Goal: Task Accomplishment & Management: Manage account settings

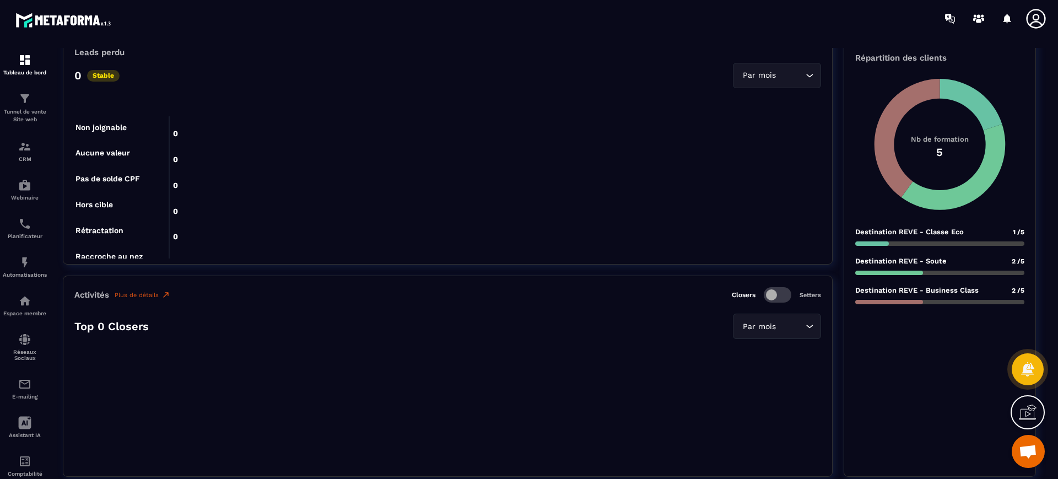
scroll to position [92, 0]
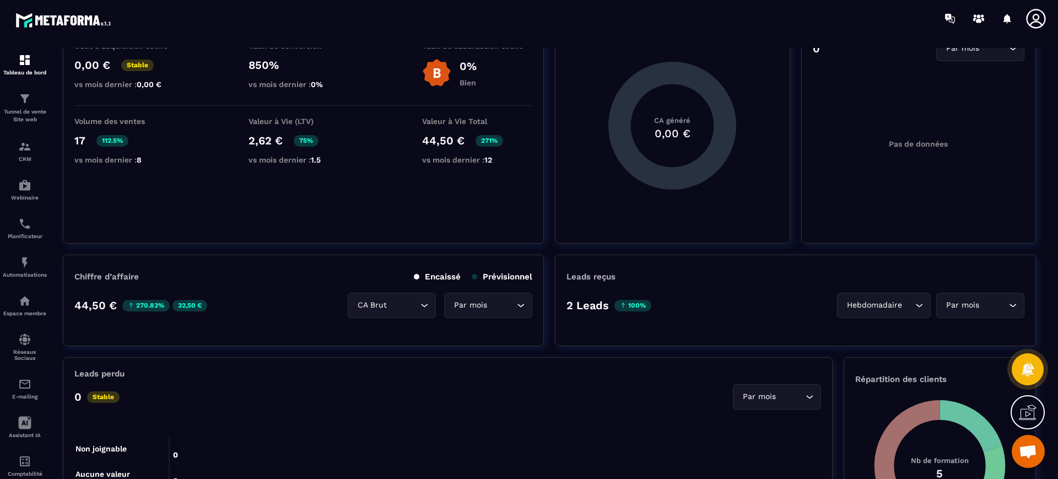
click at [37, 115] on p "Tunnel de vente Site web" at bounding box center [25, 115] width 44 height 15
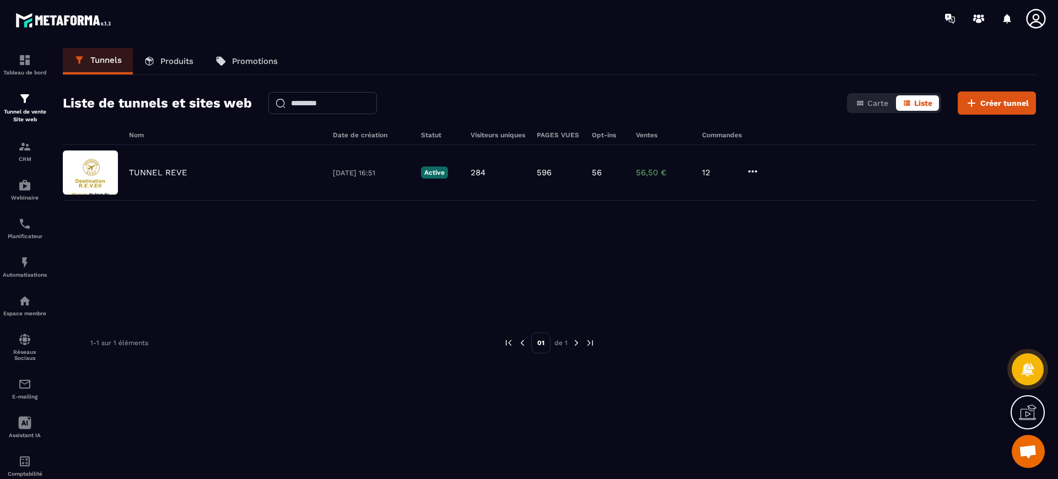
click at [1040, 14] on icon at bounding box center [1036, 19] width 22 height 22
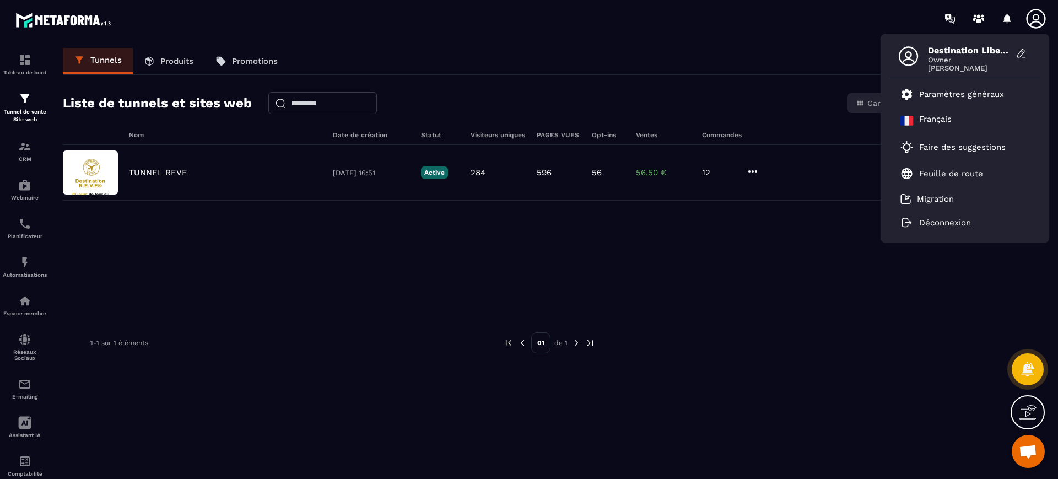
click at [958, 45] on span "Destination Liberation [PERSON_NAME]" at bounding box center [969, 50] width 83 height 10
click at [961, 56] on span "Owner" at bounding box center [969, 60] width 83 height 8
click at [827, 50] on div "Tunnels Produits Promotions" at bounding box center [550, 61] width 974 height 27
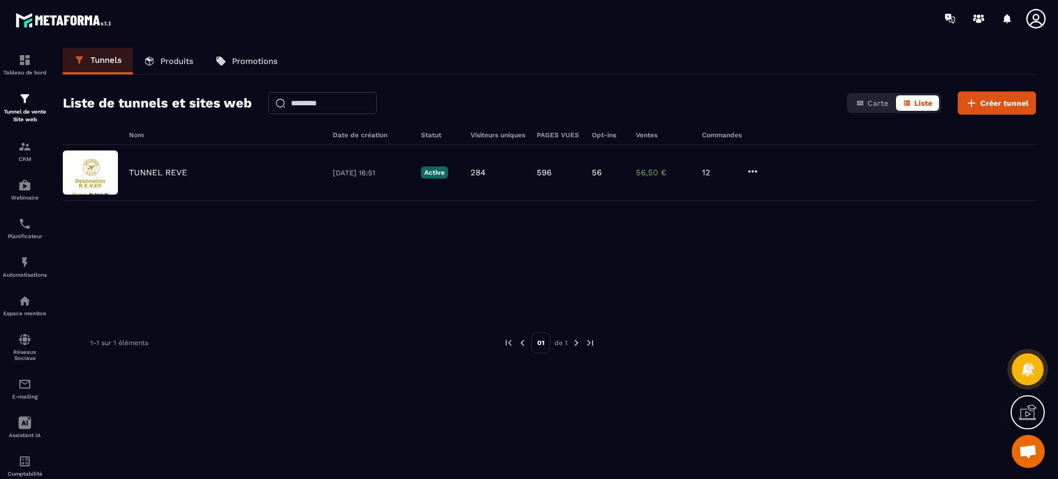
click at [1044, 26] on icon at bounding box center [1036, 19] width 22 height 22
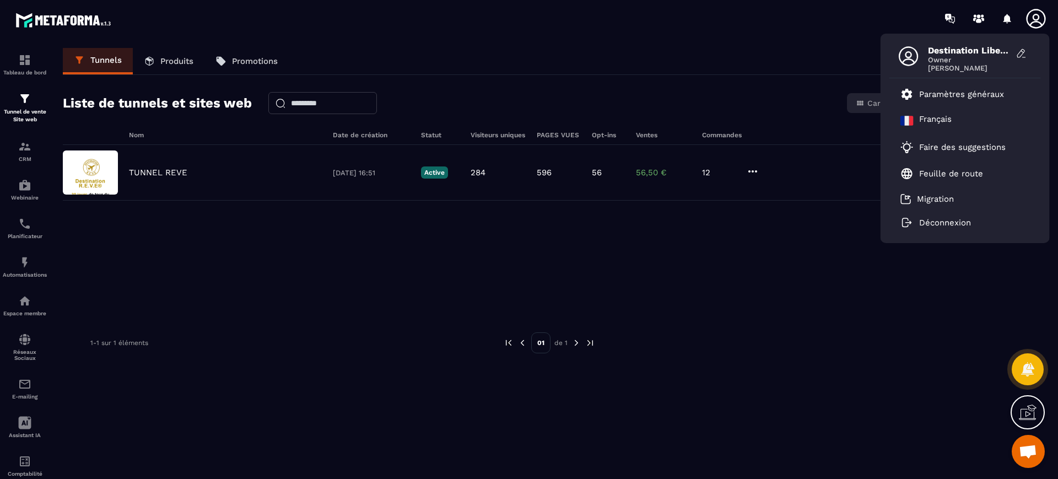
click at [943, 90] on p "Paramètres généraux" at bounding box center [962, 94] width 85 height 10
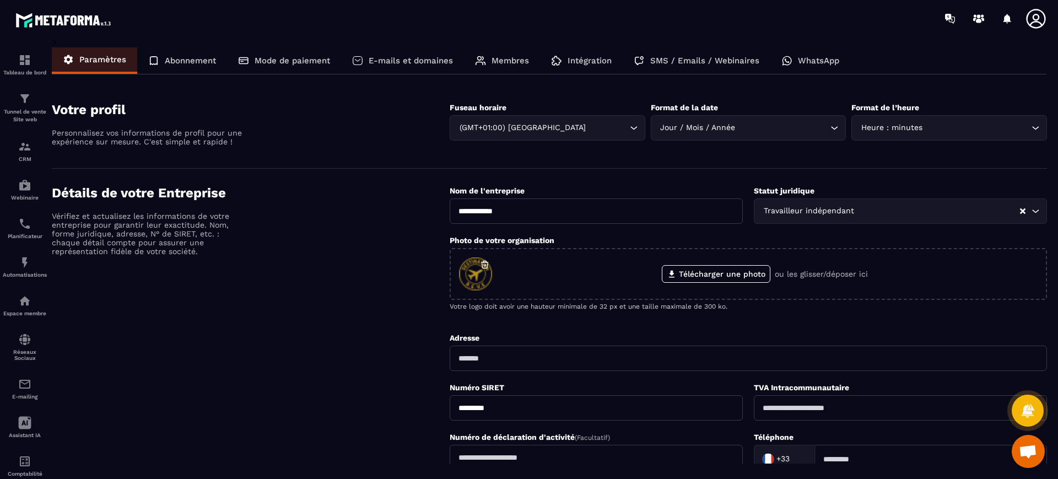
click at [403, 68] on div "E-mails et domaines" at bounding box center [402, 60] width 123 height 26
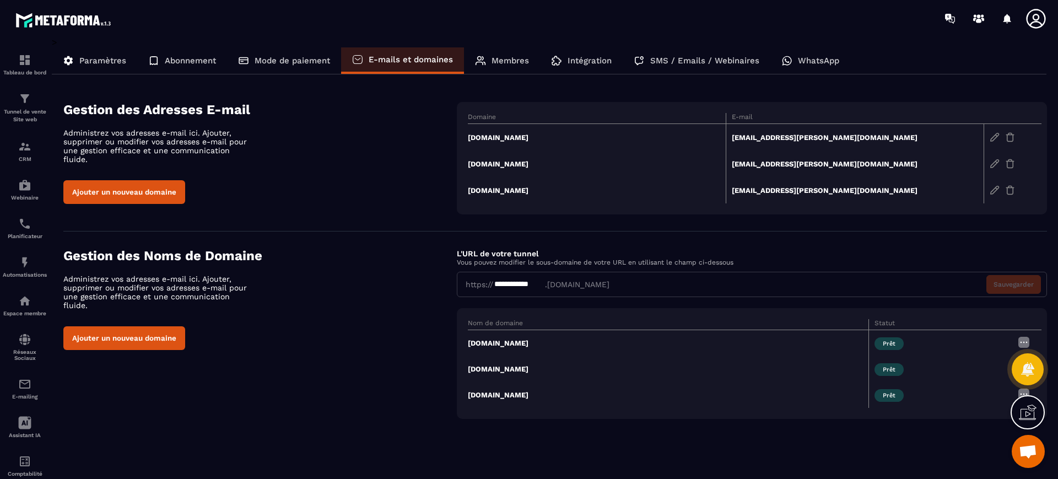
click at [516, 58] on p "Membres" at bounding box center [510, 61] width 37 height 10
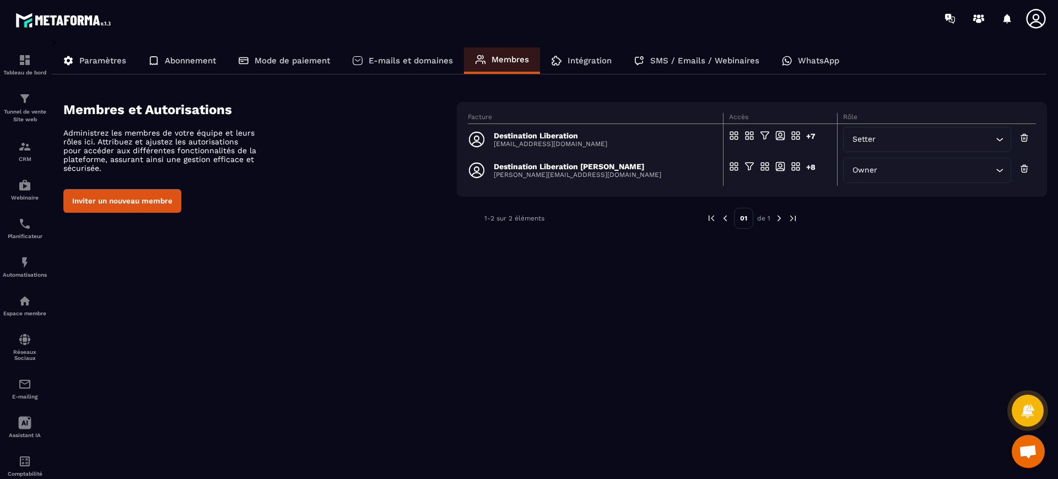
click at [106, 194] on button "Inviter un nouveau membre" at bounding box center [122, 201] width 118 height 24
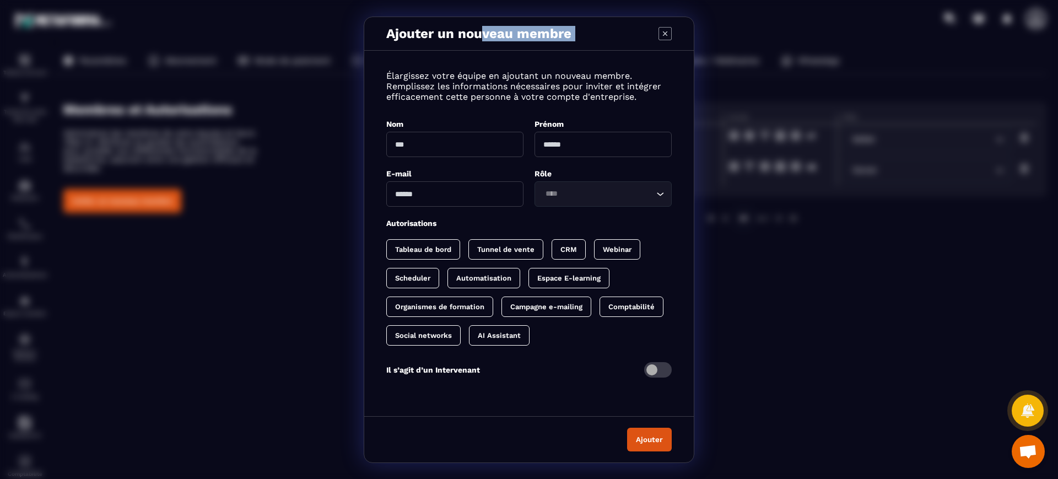
drag, startPoint x: 484, startPoint y: 33, endPoint x: 384, endPoint y: 54, distance: 102.1
click at [384, 54] on div "Ajouter un nouveau membre Élargissez votre équipe en ajoutant un nouveau membre…" at bounding box center [529, 239] width 330 height 445
click at [757, 308] on div "Ajouter un nouveau membre Élargissez votre équipe en ajoutant un nouveau membre…" at bounding box center [529, 239] width 1058 height 479
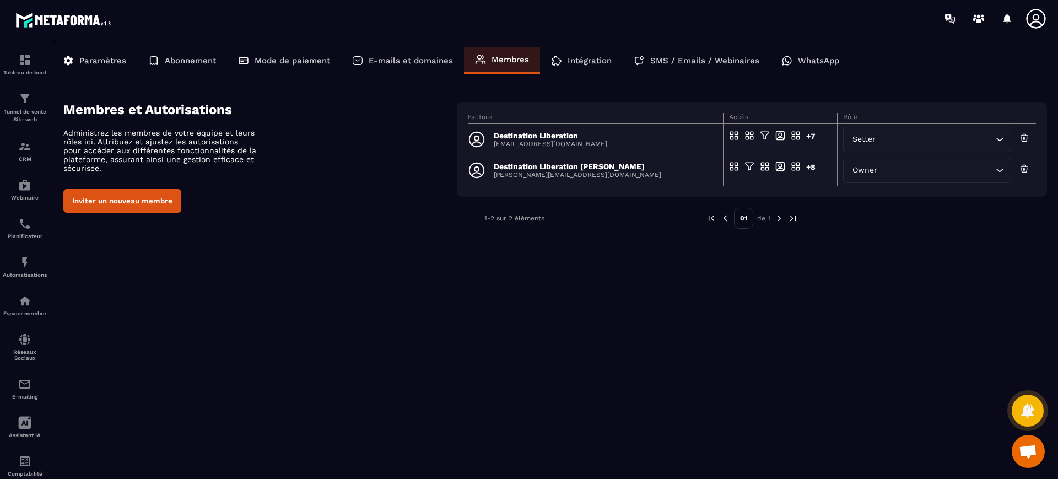
click at [150, 200] on button "Inviter un nouveau membre" at bounding box center [122, 201] width 118 height 24
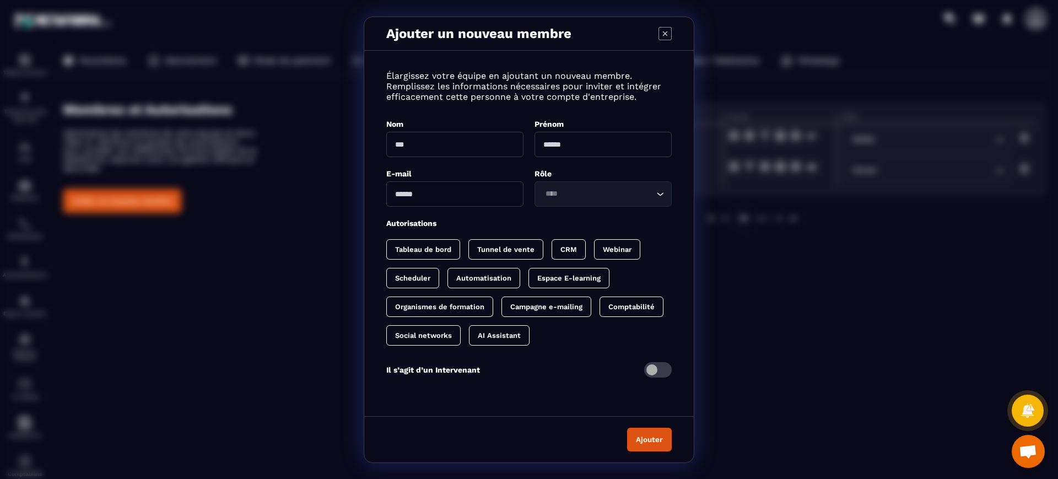
click at [423, 150] on input "Modal window" at bounding box center [454, 144] width 137 height 25
type input "*"
click at [773, 354] on div "Ajouter un nouveau membre Élargissez votre équipe en ajoutant un nouveau membre…" at bounding box center [529, 239] width 1058 height 479
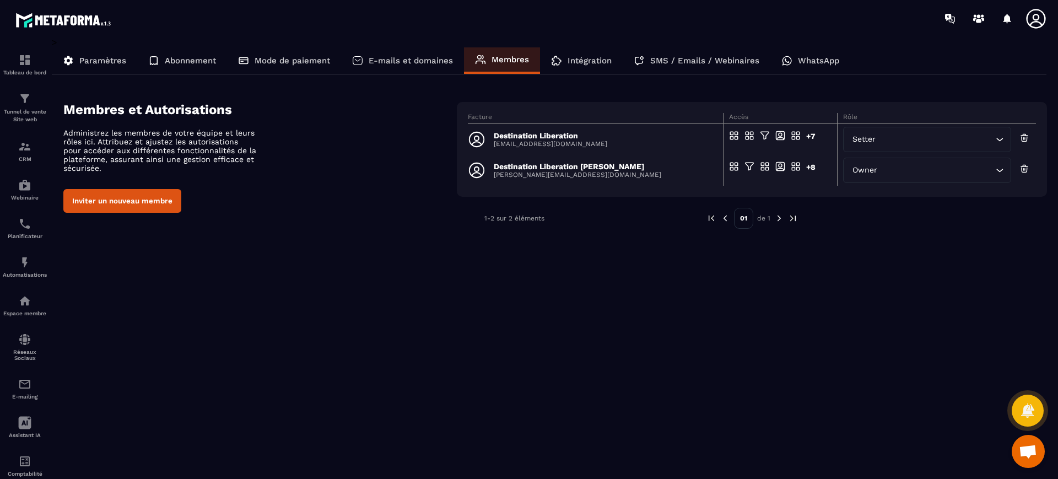
click at [133, 199] on button "Inviter un nouveau membre" at bounding box center [122, 201] width 118 height 24
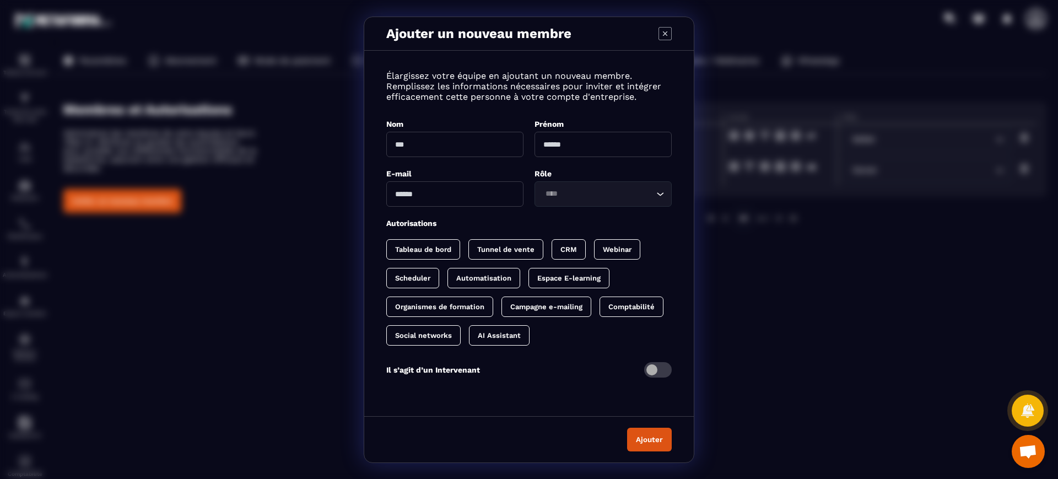
click at [417, 143] on input "Modal window" at bounding box center [454, 144] width 137 height 25
type input "**********"
click at [604, 142] on input "Modal window" at bounding box center [603, 144] width 137 height 25
type input "*****"
click at [443, 196] on input "Modal window" at bounding box center [454, 193] width 137 height 25
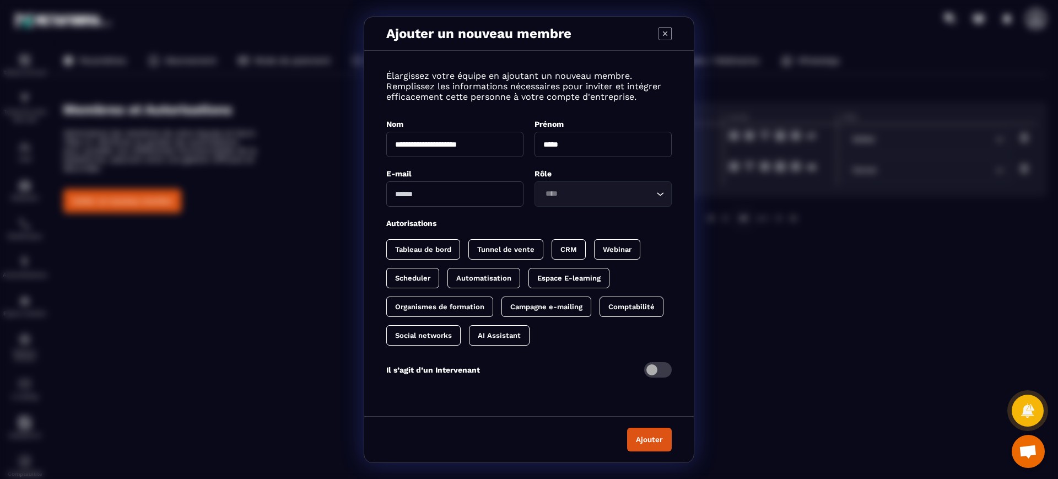
type input "**********"
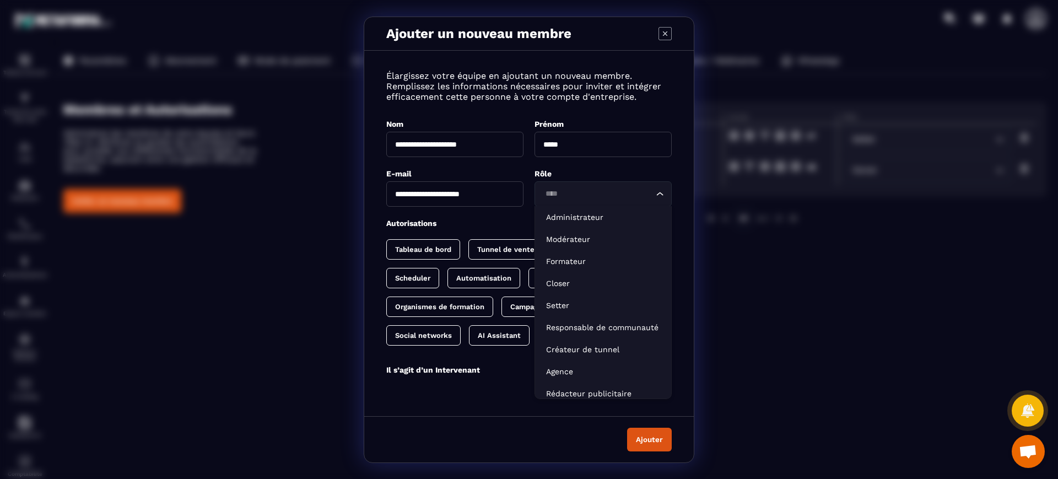
click at [559, 204] on div "Loading..." at bounding box center [603, 193] width 137 height 25
click at [579, 226] on li "Administrateur" at bounding box center [603, 217] width 136 height 22
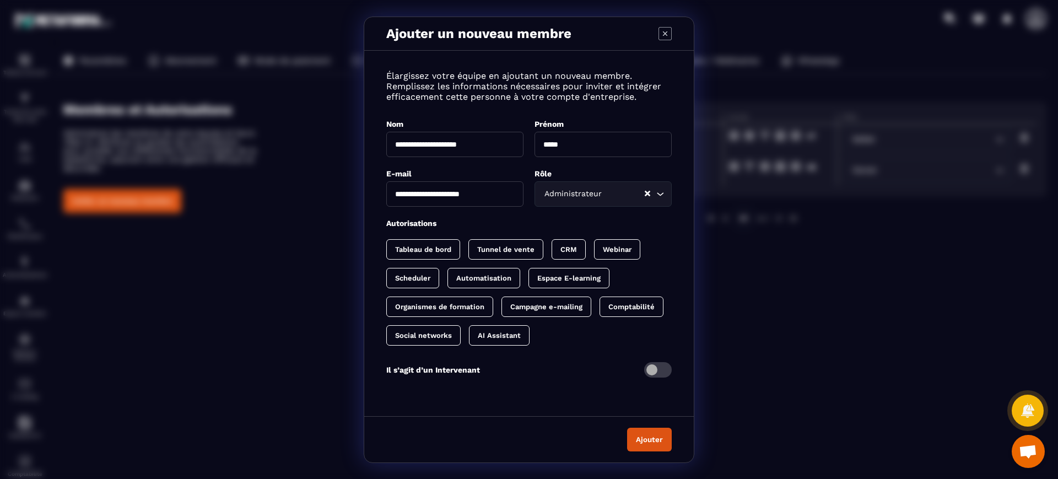
click at [409, 251] on p "Tableau de bord" at bounding box center [423, 249] width 56 height 8
click at [508, 246] on p "Tunnel de vente" at bounding box center [516, 249] width 57 height 8
click at [608, 249] on div "Tableau de bord Tunnel de vente CRM Webinar Scheduler Automatisation Espace E-l…" at bounding box center [529, 292] width 286 height 106
click at [596, 248] on p "CRM" at bounding box center [591, 249] width 17 height 8
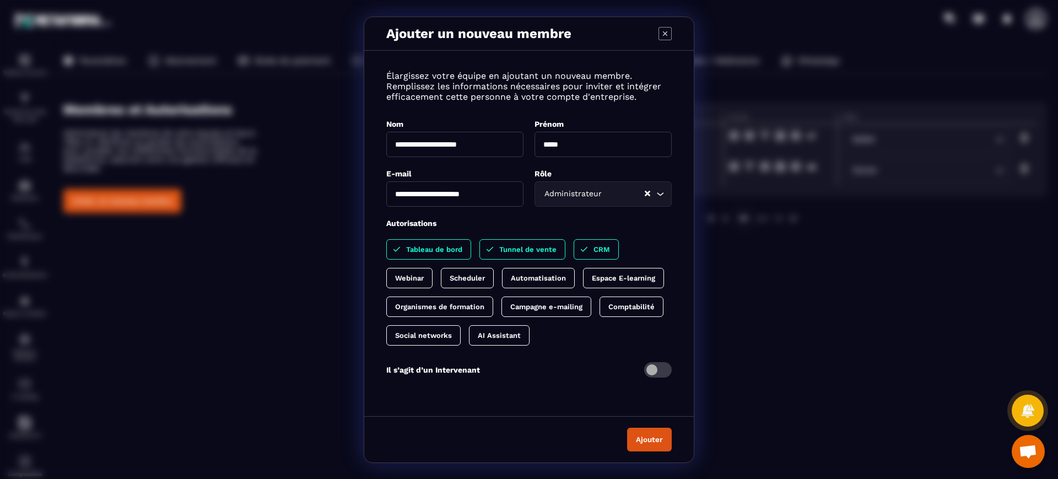
click at [648, 250] on div "Tableau de bord Tunnel de vente CRM Webinar Scheduler Automatisation Espace E-l…" at bounding box center [529, 292] width 286 height 106
click at [630, 272] on div "Espace E-learning" at bounding box center [623, 278] width 81 height 20
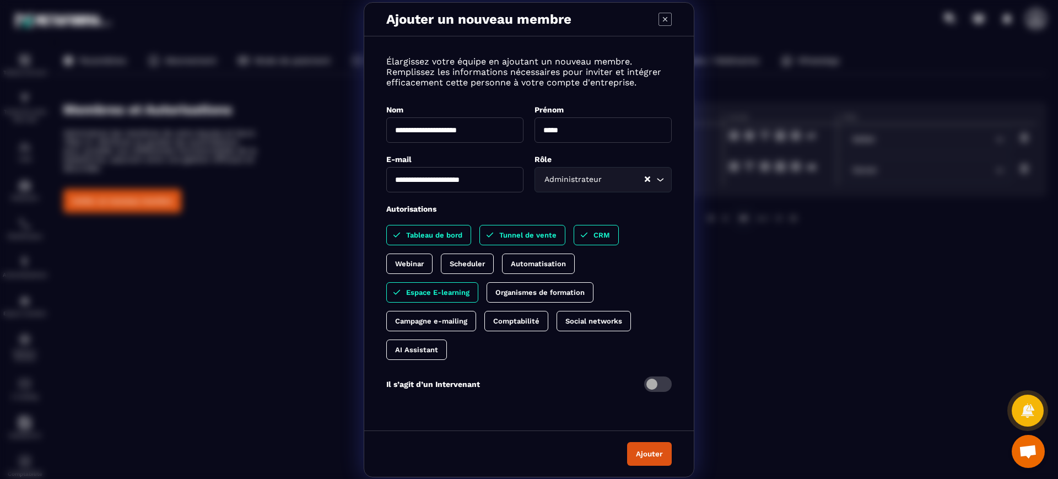
drag, startPoint x: 547, startPoint y: 259, endPoint x: 452, endPoint y: 257, distance: 95.9
click at [545, 260] on p "Automatisation" at bounding box center [538, 264] width 55 height 8
click at [456, 266] on p "Scheduler" at bounding box center [467, 264] width 35 height 8
drag, startPoint x: 426, startPoint y: 264, endPoint x: 431, endPoint y: 275, distance: 12.3
click at [425, 264] on div "Webinar" at bounding box center [409, 264] width 46 height 20
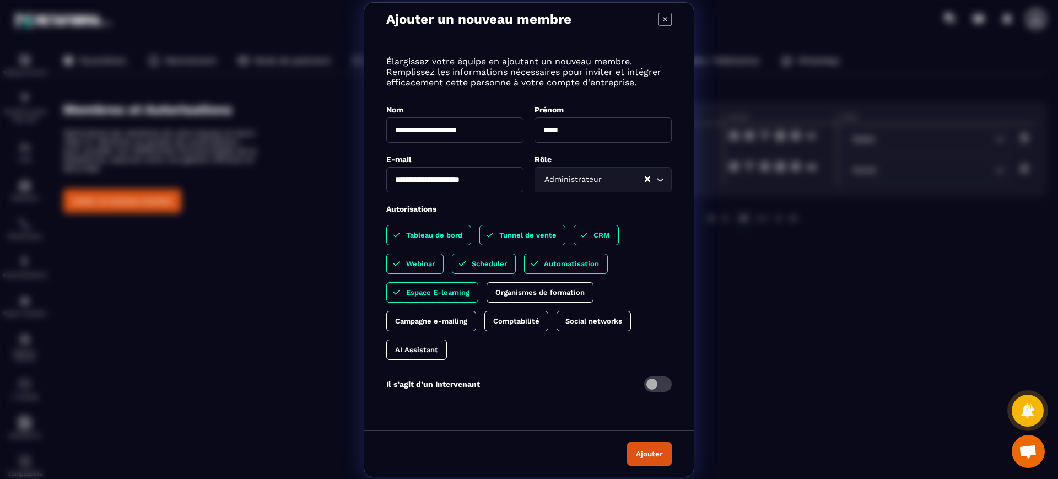
click at [509, 291] on p "Organismes de formation" at bounding box center [540, 292] width 89 height 8
drag, startPoint x: 511, startPoint y: 316, endPoint x: 423, endPoint y: 316, distance: 87.7
click at [512, 317] on p "Comptabilité" at bounding box center [516, 321] width 46 height 8
click at [423, 319] on p "Campagne e-mailing" at bounding box center [431, 321] width 72 height 8
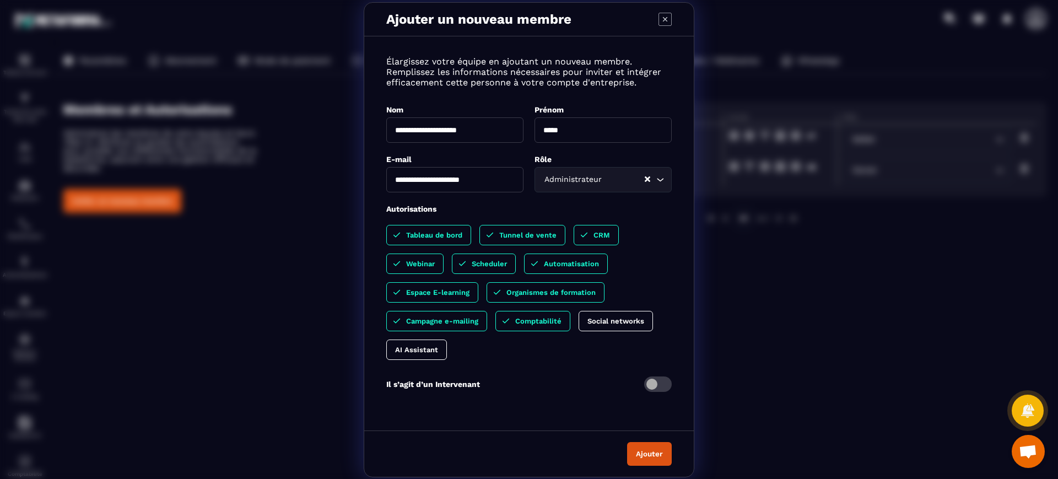
drag, startPoint x: 423, startPoint y: 346, endPoint x: 436, endPoint y: 347, distance: 12.1
click at [423, 347] on p "AI Assistant" at bounding box center [416, 350] width 43 height 8
click at [599, 321] on p "Social networks" at bounding box center [616, 321] width 57 height 8
click at [647, 453] on button "Ajouter" at bounding box center [649, 454] width 45 height 24
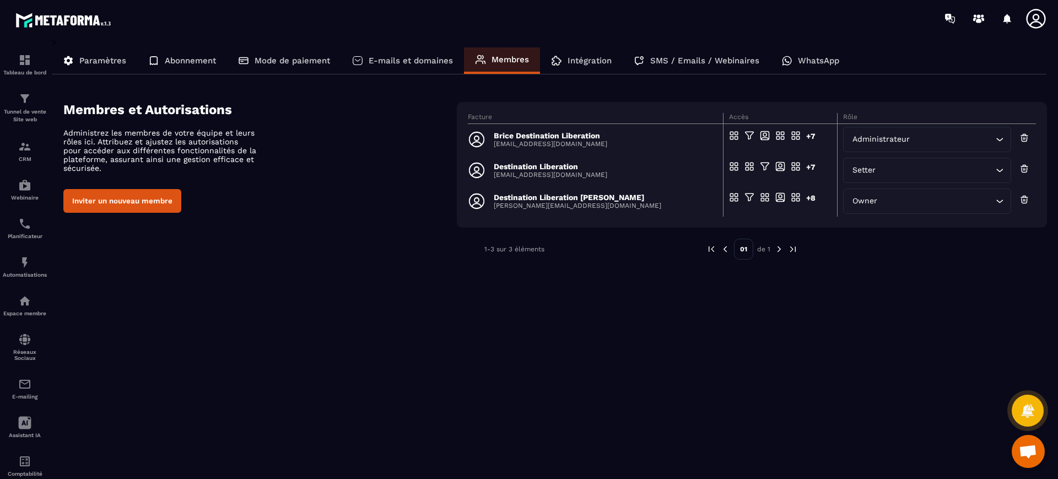
click at [519, 133] on p "Brice Destination Liberation" at bounding box center [551, 135] width 114 height 9
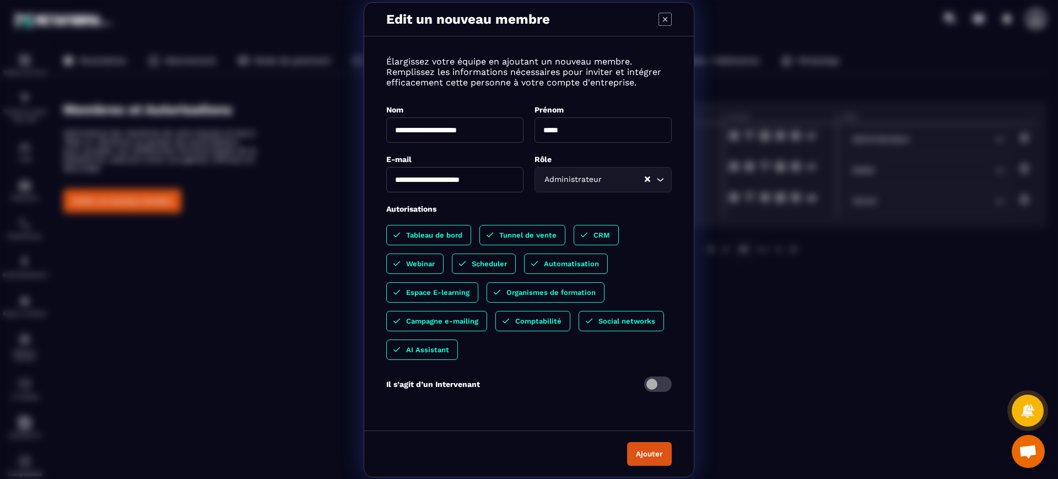
drag, startPoint x: 500, startPoint y: 127, endPoint x: 291, endPoint y: 127, distance: 208.9
click at [291, 127] on div "**********" at bounding box center [529, 239] width 1058 height 479
click at [411, 125] on input "Modal window" at bounding box center [454, 129] width 137 height 25
type input "**********"
click at [557, 132] on input "*****" at bounding box center [603, 129] width 137 height 25
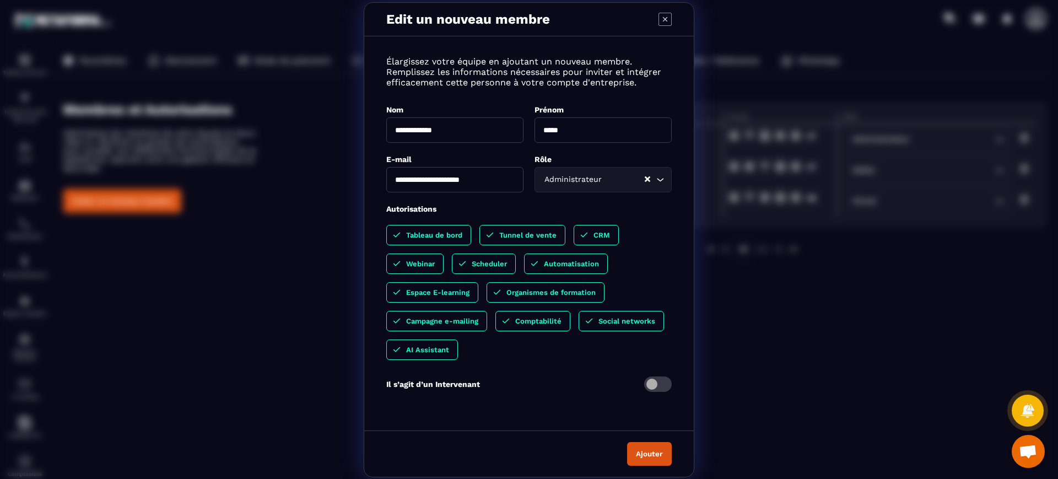
click at [557, 132] on input "*****" at bounding box center [603, 129] width 137 height 25
paste input "**********"
type input "**********"
click at [644, 455] on button "Ajouter" at bounding box center [649, 454] width 45 height 24
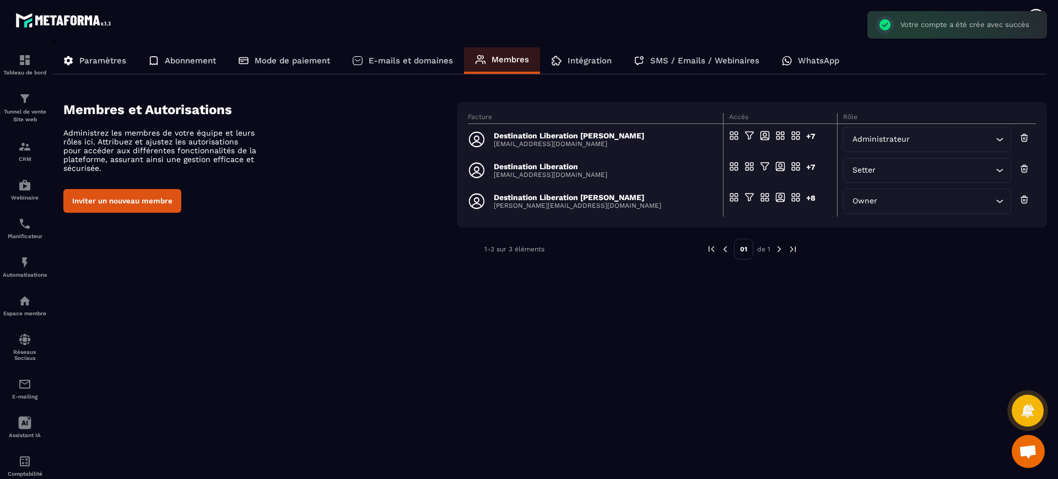
click at [687, 394] on div "> Paramètres Abonnement Mode de paiement E-mails et domaines Membres Intégratio…" at bounding box center [550, 250] width 996 height 427
click at [106, 196] on button "Inviter un nouveau membre" at bounding box center [122, 201] width 118 height 24
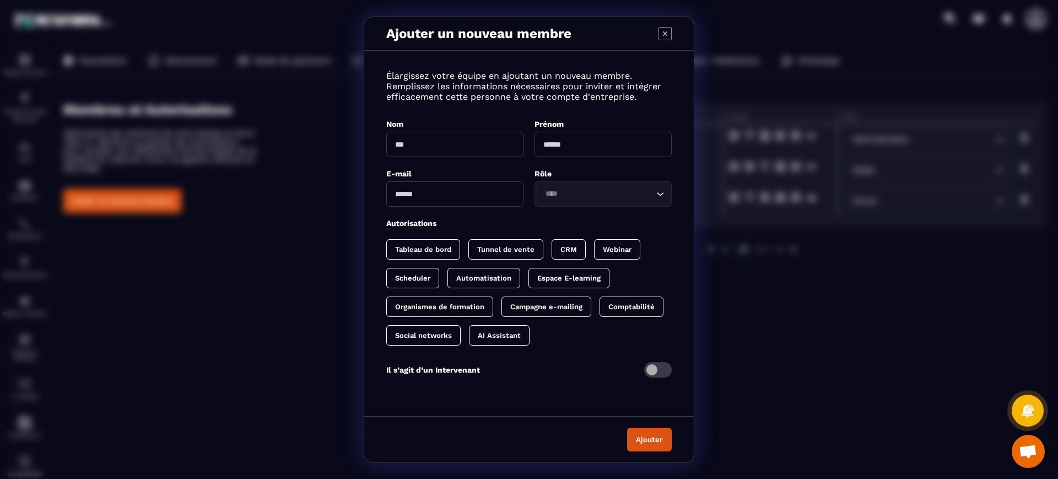
click at [466, 144] on input "Modal window" at bounding box center [454, 144] width 137 height 25
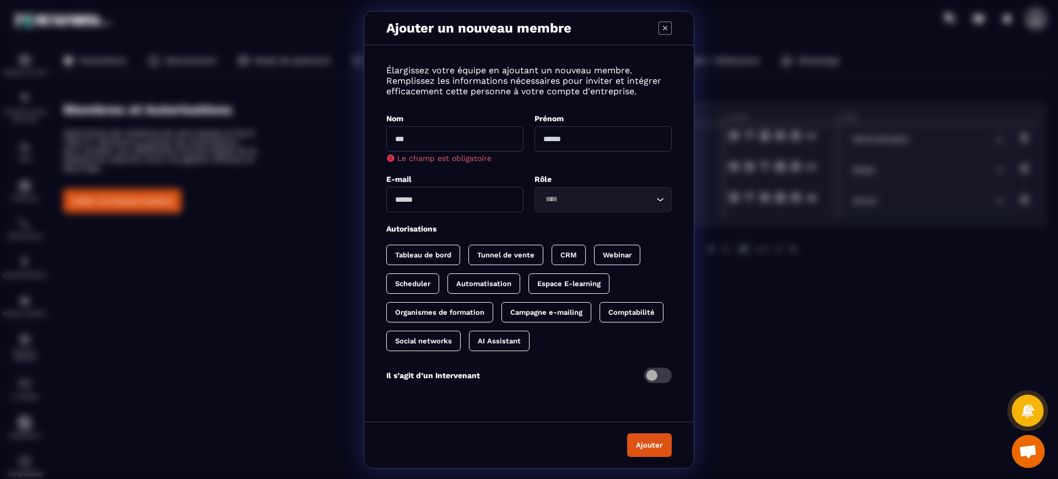
click at [464, 136] on input "Modal window" at bounding box center [454, 138] width 137 height 25
type input "******"
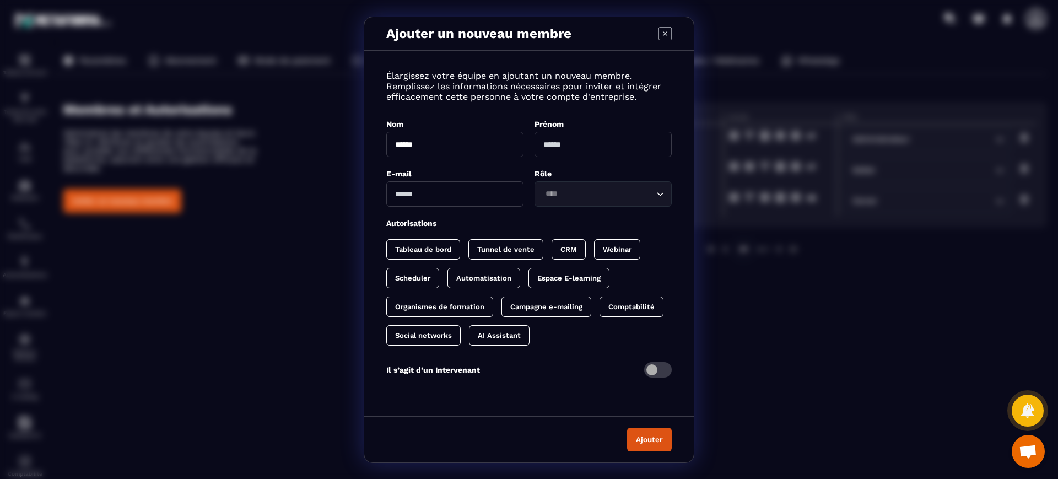
click at [539, 149] on input "Modal window" at bounding box center [603, 144] width 137 height 25
type input "*********"
click at [421, 194] on input "Modal window" at bounding box center [454, 193] width 137 height 25
type input "**********"
click at [614, 208] on div "**********" at bounding box center [529, 231] width 330 height 338
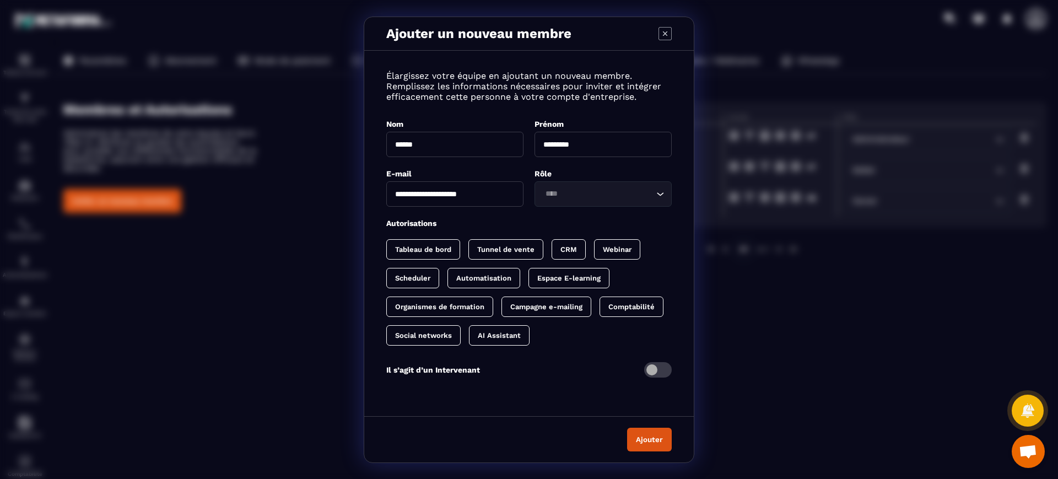
click at [618, 192] on input "Search for option" at bounding box center [598, 194] width 112 height 12
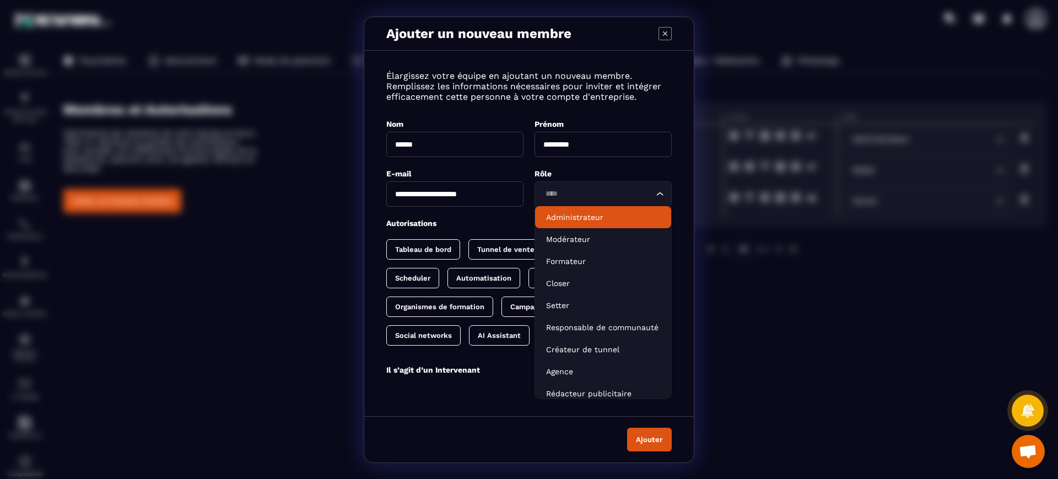
click at [604, 212] on p "Administrateur" at bounding box center [603, 217] width 114 height 11
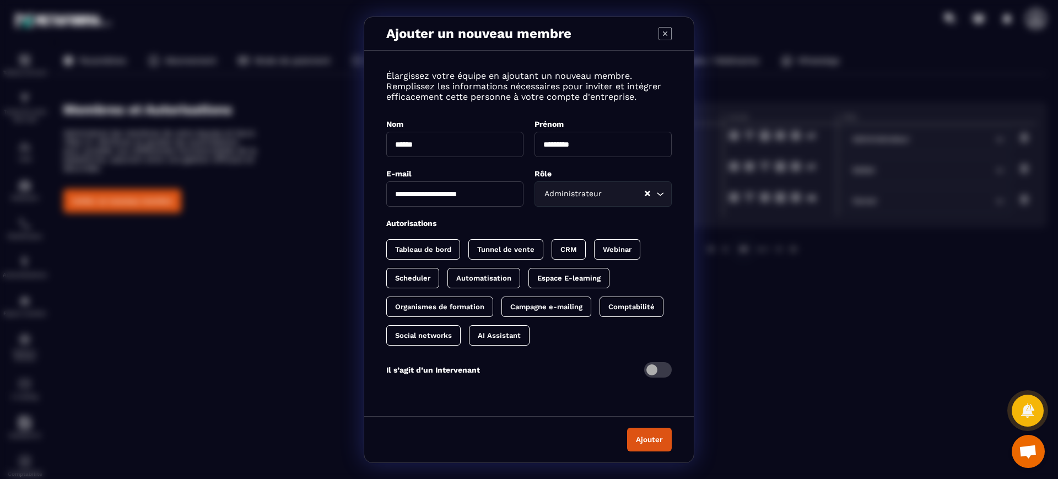
click at [652, 440] on button "Ajouter" at bounding box center [649, 440] width 45 height 24
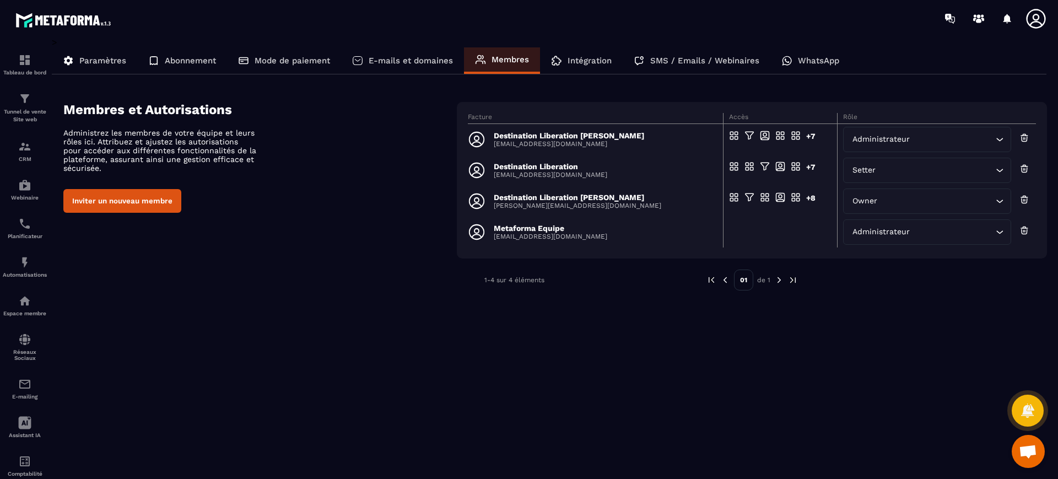
click at [273, 315] on div "> Paramètres Abonnement Mode de paiement E-mails et domaines Membres Intégratio…" at bounding box center [550, 250] width 996 height 427
